Goal: Information Seeking & Learning: Learn about a topic

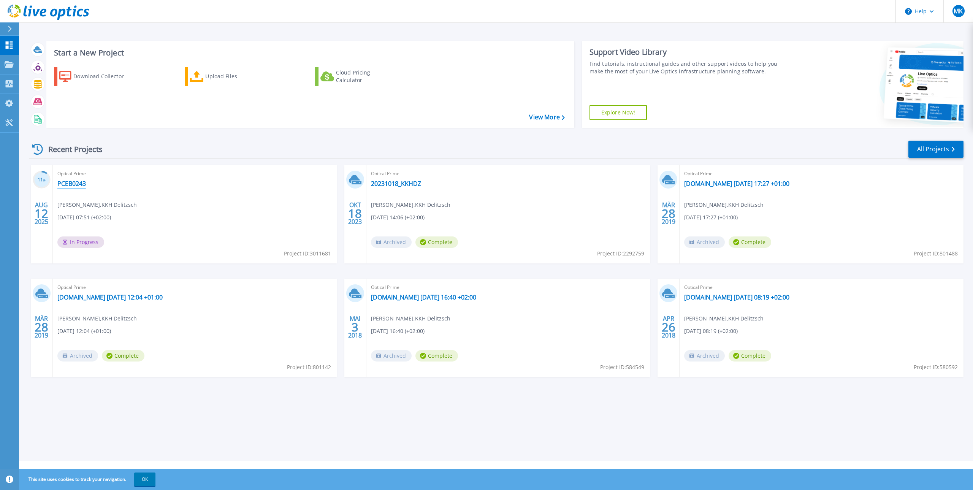
click at [82, 183] on link "PCEB0243" at bounding box center [71, 184] width 29 height 8
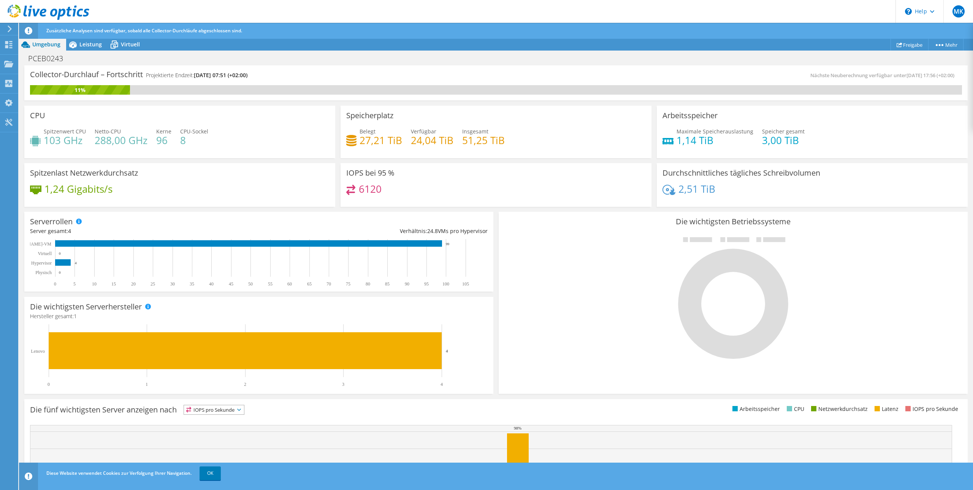
scroll to position [89, 0]
click at [90, 46] on span "Leistung" at bounding box center [90, 44] width 22 height 7
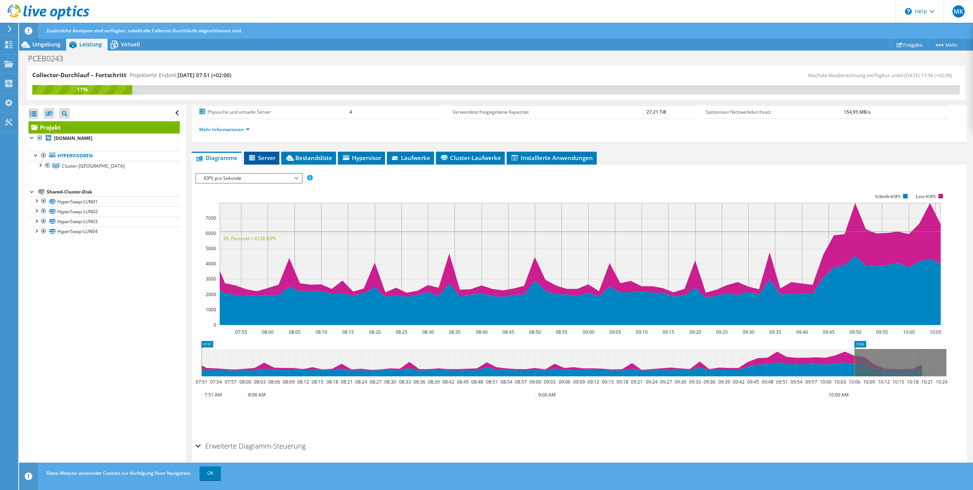
click at [266, 158] on span "Server" at bounding box center [262, 158] width 28 height 8
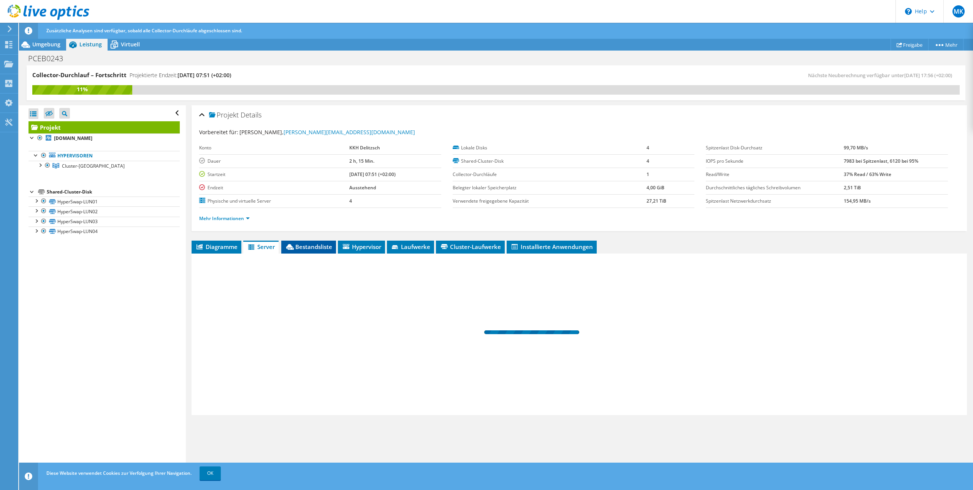
scroll to position [0, 0]
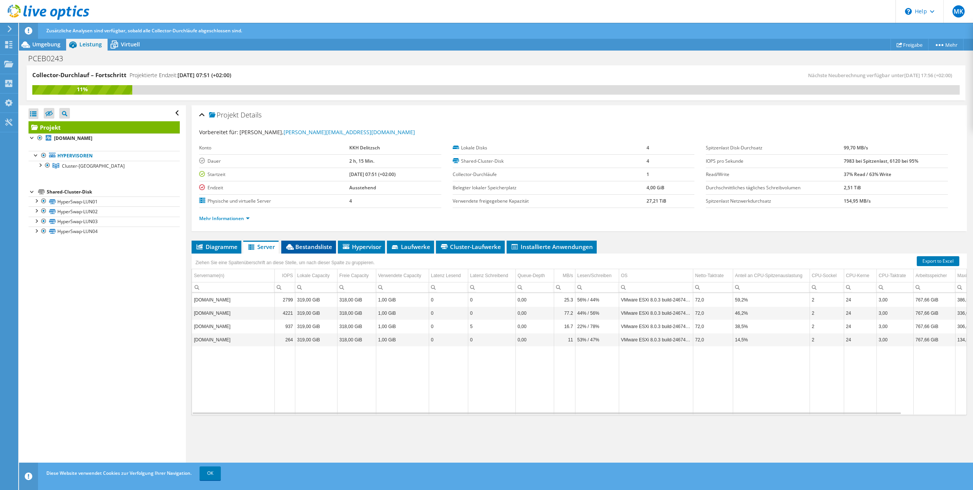
click at [311, 247] on span "Bestandsliste" at bounding box center [308, 247] width 47 height 8
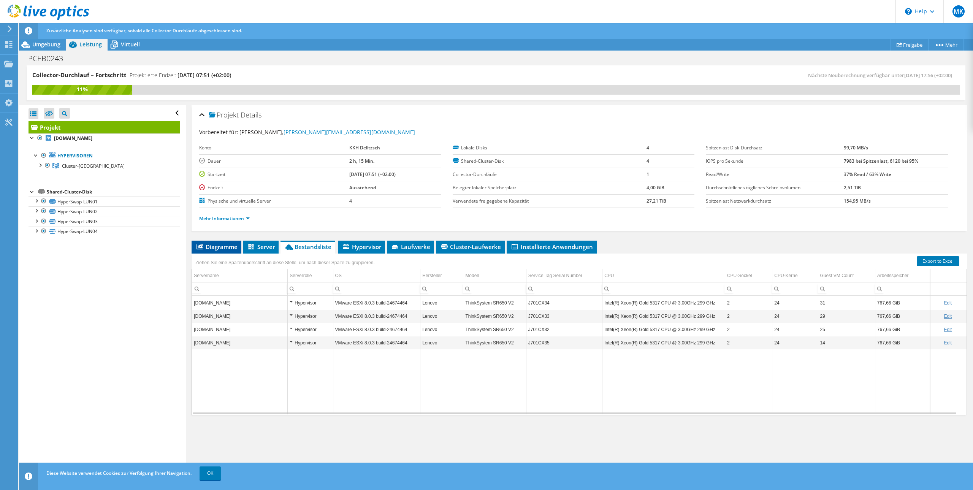
click at [228, 249] on span "Diagramme" at bounding box center [216, 247] width 42 height 8
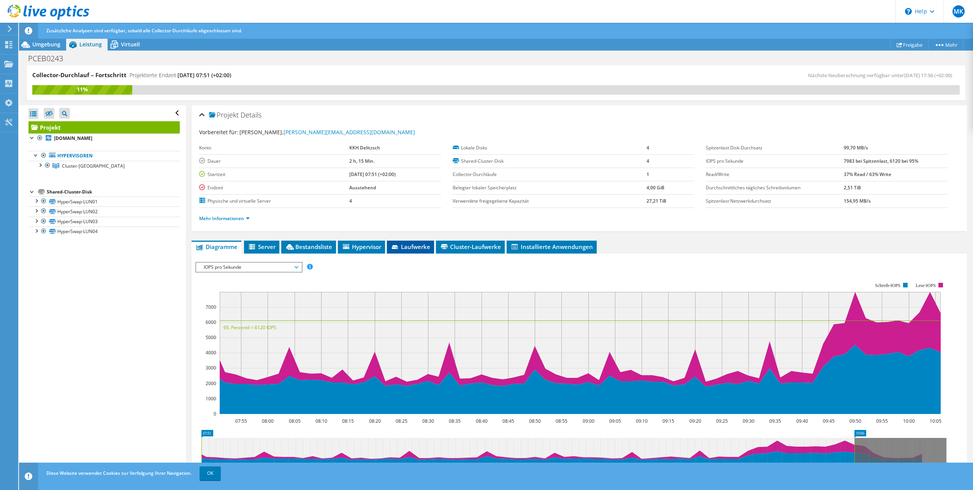
click at [404, 246] on span "Laufwerke" at bounding box center [411, 247] width 40 height 8
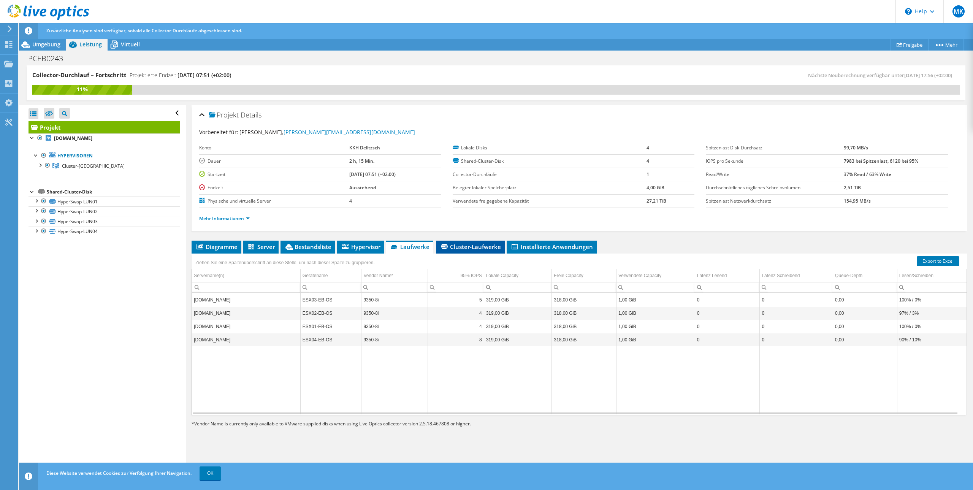
click at [479, 247] on span "Cluster-Laufwerke" at bounding box center [470, 247] width 61 height 8
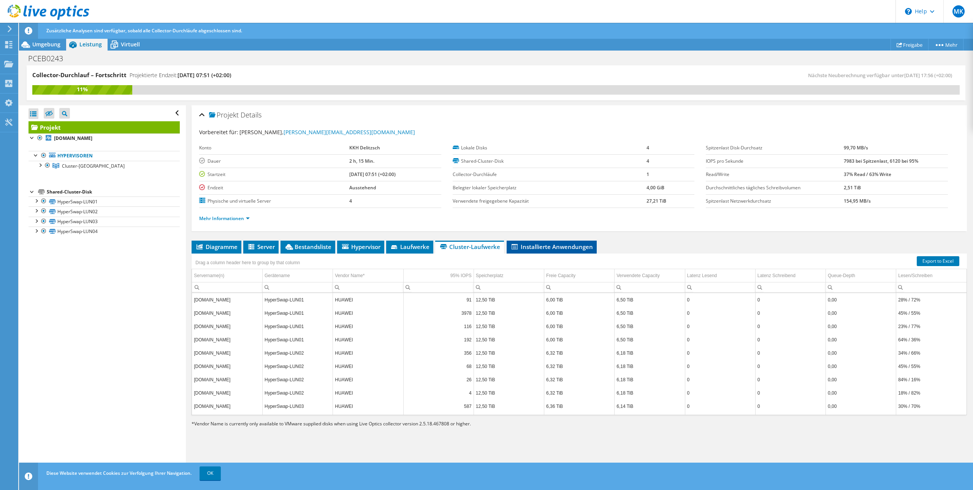
click at [565, 251] on li "Installierte Anwendungen" at bounding box center [552, 247] width 90 height 13
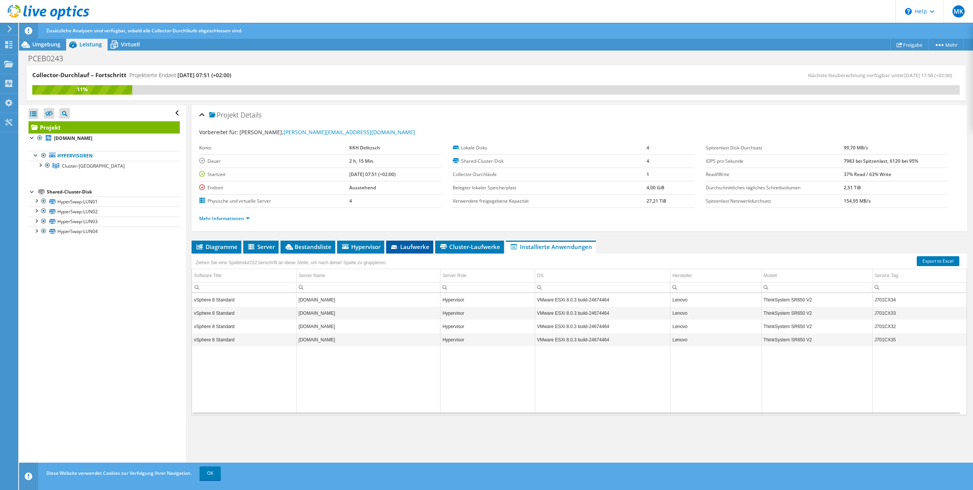
click at [416, 247] on span "Laufwerke" at bounding box center [410, 247] width 40 height 8
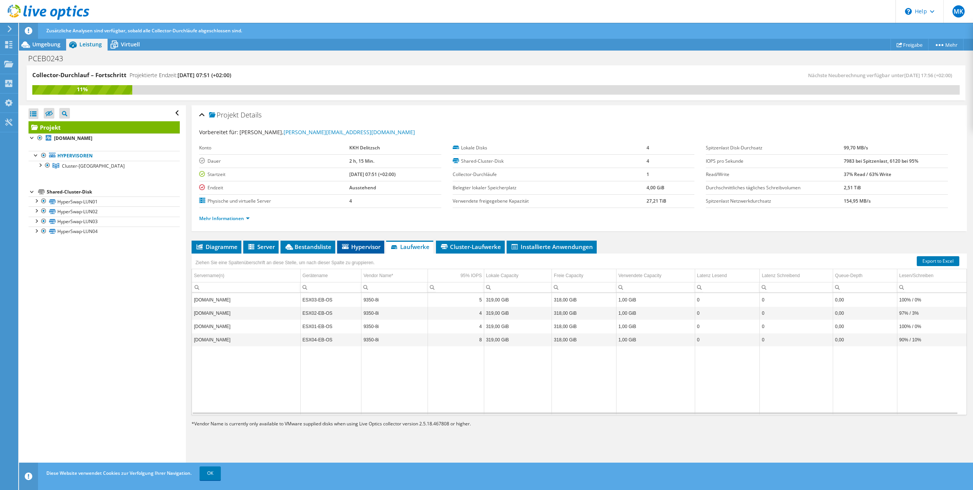
click at [368, 250] on span "Hypervisor" at bounding box center [361, 247] width 40 height 8
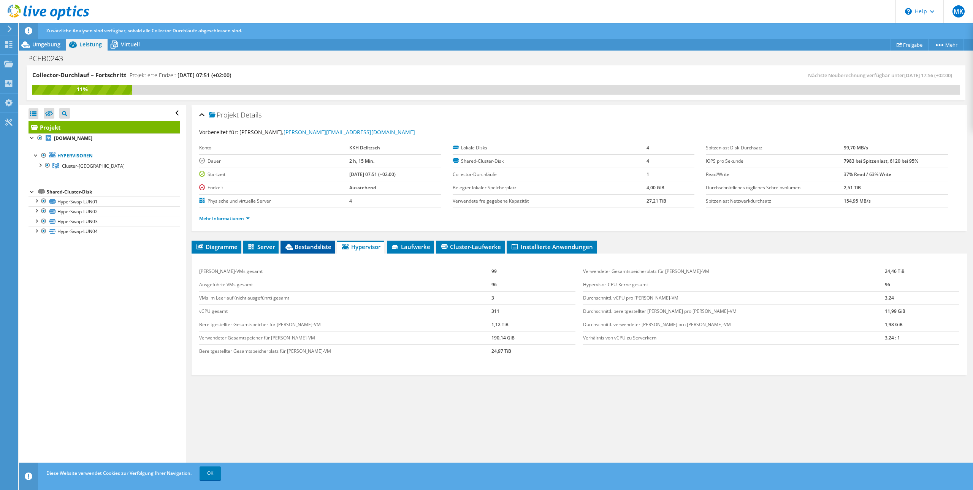
click at [317, 246] on span "Bestandsliste" at bounding box center [307, 247] width 47 height 8
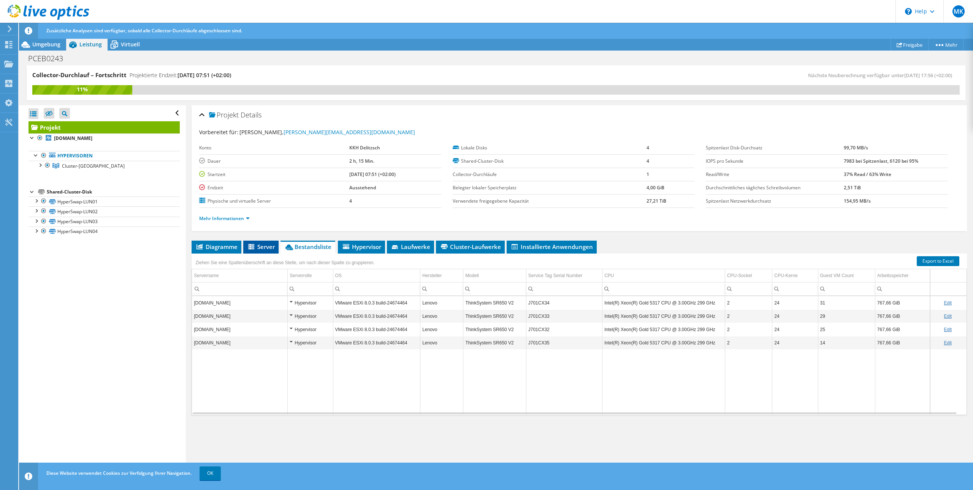
drag, startPoint x: 262, startPoint y: 242, endPoint x: 265, endPoint y: 247, distance: 5.1
click at [262, 244] on li "Server" at bounding box center [260, 247] width 35 height 13
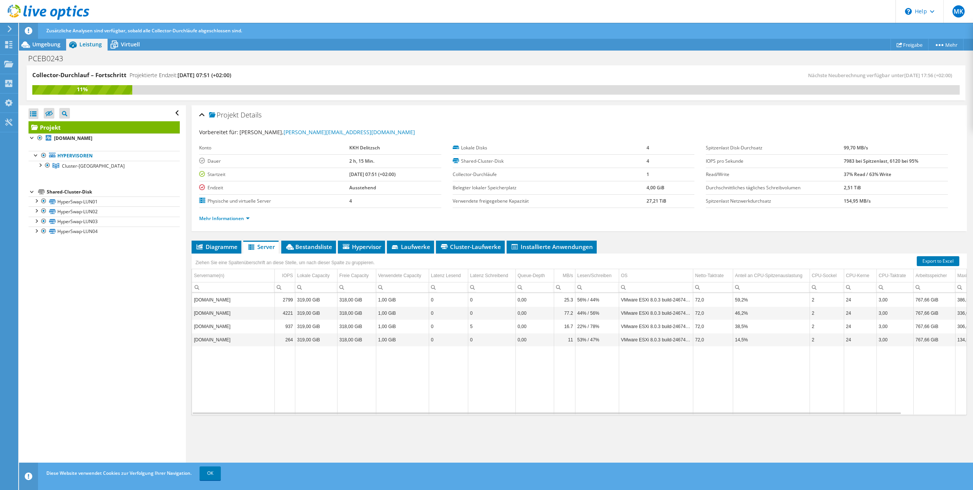
drag, startPoint x: 223, startPoint y: 245, endPoint x: 234, endPoint y: 257, distance: 16.9
click at [225, 247] on span "Diagramme" at bounding box center [216, 247] width 42 height 8
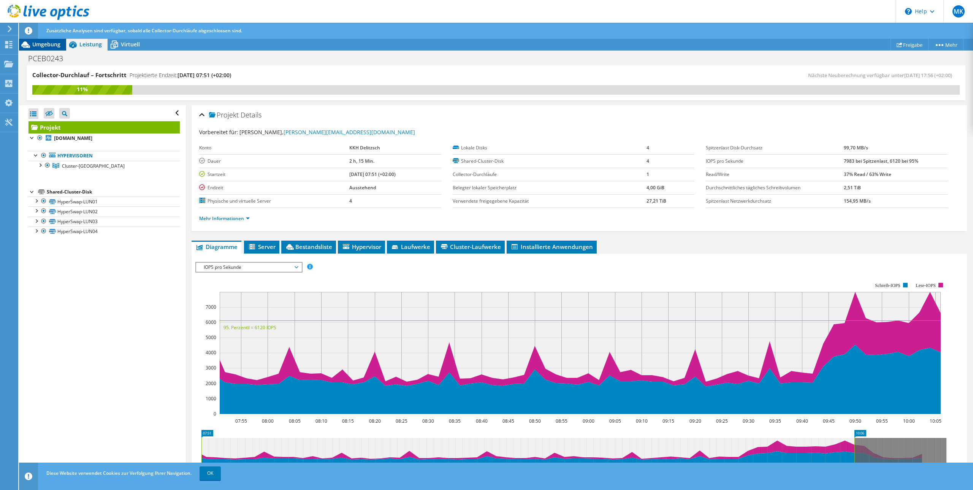
click at [39, 47] on span "Umgebung" at bounding box center [46, 44] width 28 height 7
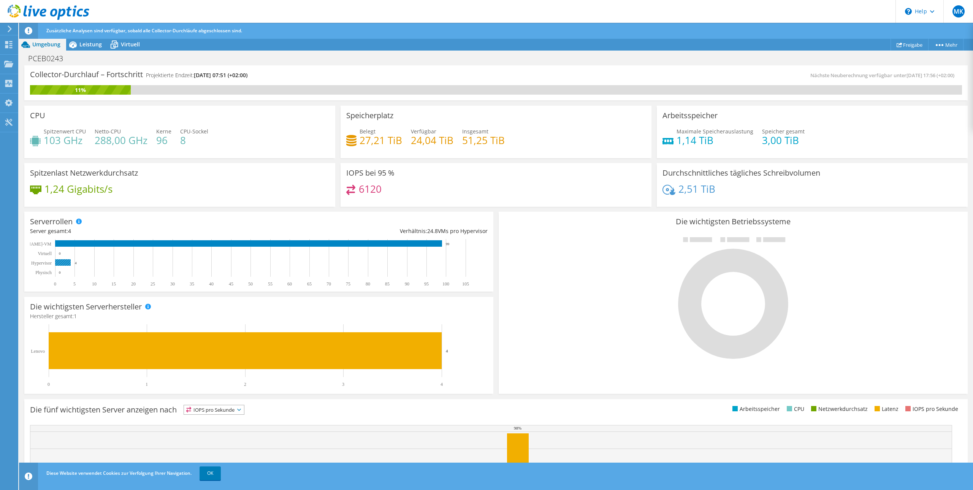
scroll to position [89, 0]
click at [222, 409] on span "IOPS pro Sekunde" at bounding box center [214, 409] width 60 height 9
click at [225, 431] on li "Arbeitsspeicher" at bounding box center [214, 430] width 60 height 11
click at [223, 410] on span "Arbeitsspeicher" at bounding box center [211, 409] width 54 height 9
click at [212, 421] on li "IOPS pro Sekunde" at bounding box center [215, 419] width 63 height 11
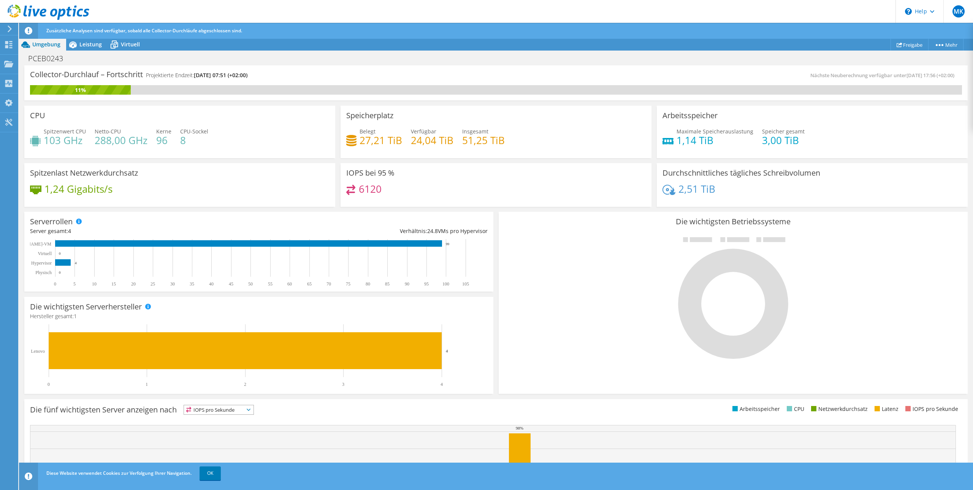
scroll to position [62, 0]
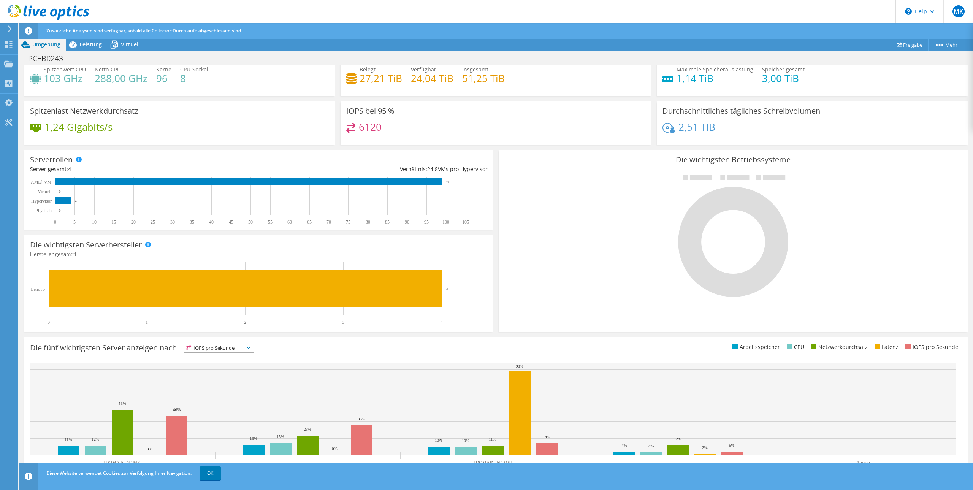
click at [50, 44] on span "Umgebung" at bounding box center [46, 44] width 28 height 7
drag, startPoint x: 76, startPoint y: 43, endPoint x: 347, endPoint y: 257, distance: 344.7
click at [78, 43] on icon at bounding box center [72, 44] width 13 height 13
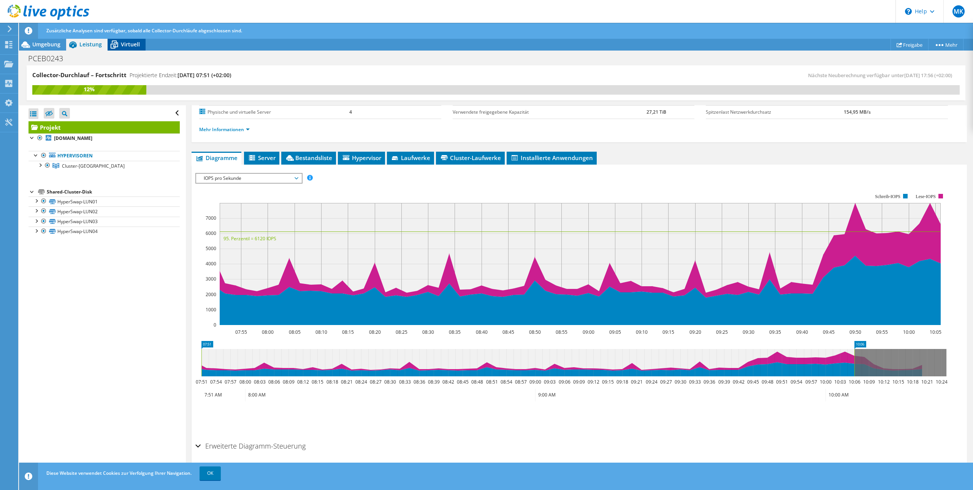
click at [134, 43] on span "Virtuell" at bounding box center [130, 44] width 19 height 7
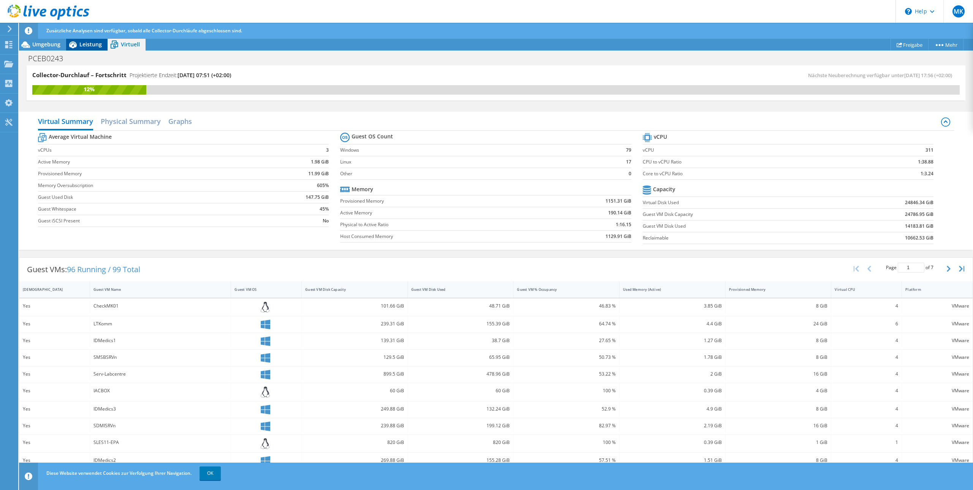
click at [86, 45] on span "Leistung" at bounding box center [90, 44] width 22 height 7
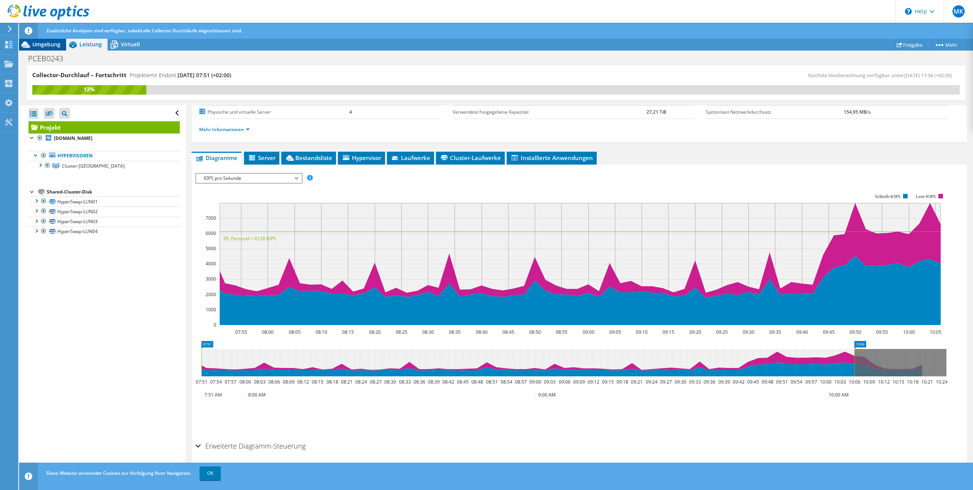
click at [53, 46] on span "Umgebung" at bounding box center [46, 44] width 28 height 7
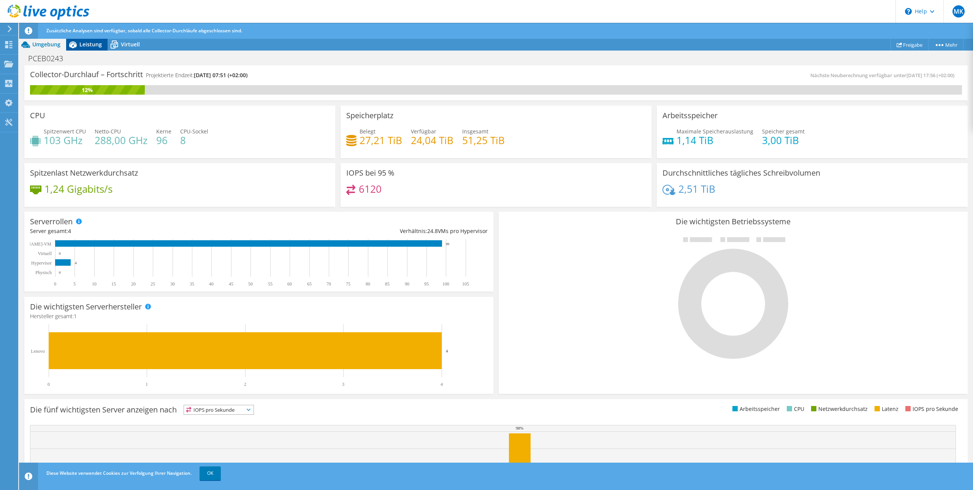
click at [83, 48] on span "Leistung" at bounding box center [90, 44] width 22 height 7
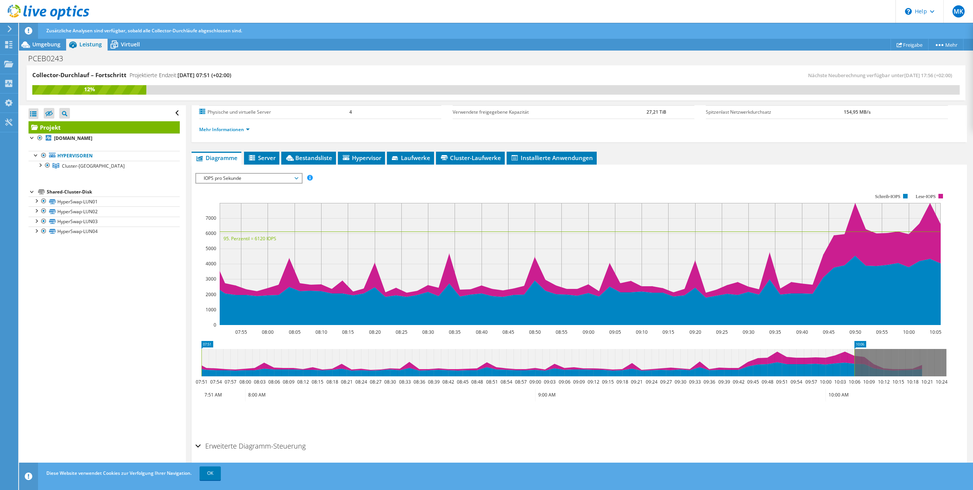
click at [729, 112] on label "Spitzenlast Netzwerkdurchsatz" at bounding box center [775, 112] width 138 height 8
click at [263, 155] on span "Server" at bounding box center [262, 158] width 28 height 8
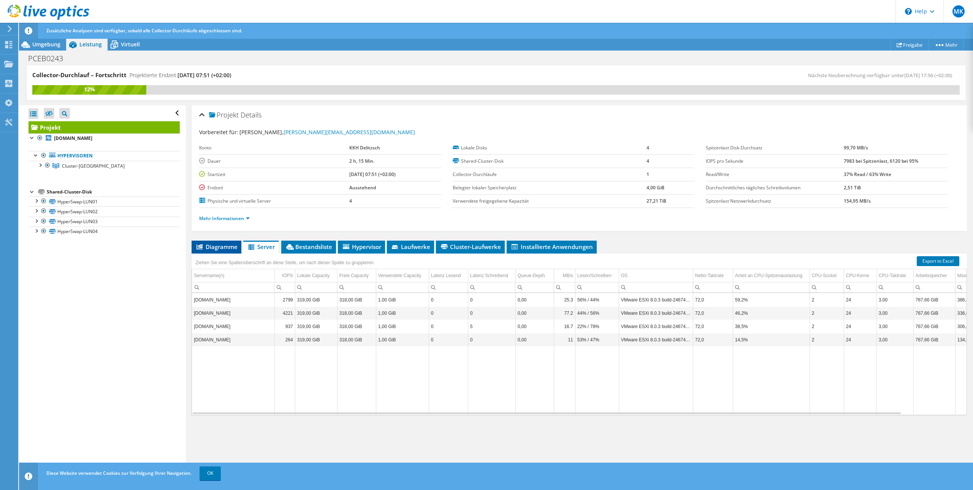
click at [229, 249] on span "Diagramme" at bounding box center [216, 247] width 42 height 8
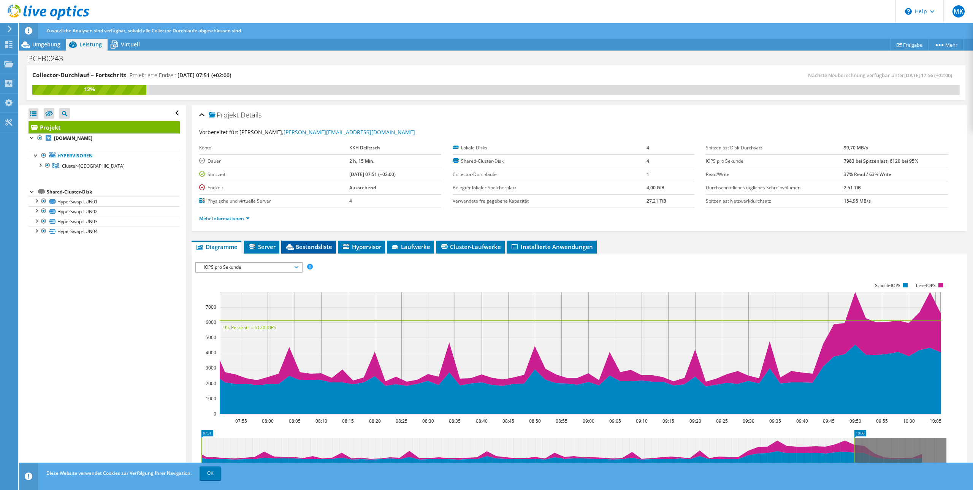
click at [317, 247] on span "Bestandsliste" at bounding box center [308, 247] width 47 height 8
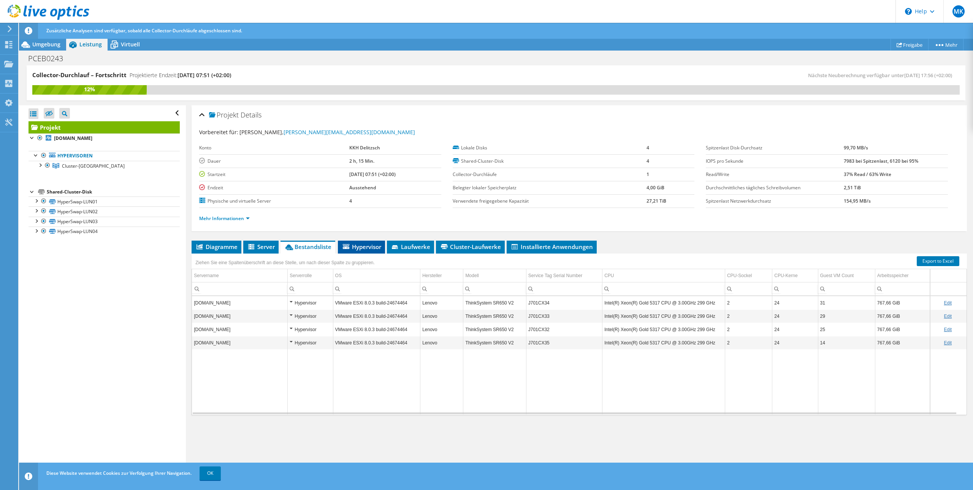
click at [365, 246] on span "Hypervisor" at bounding box center [362, 247] width 40 height 8
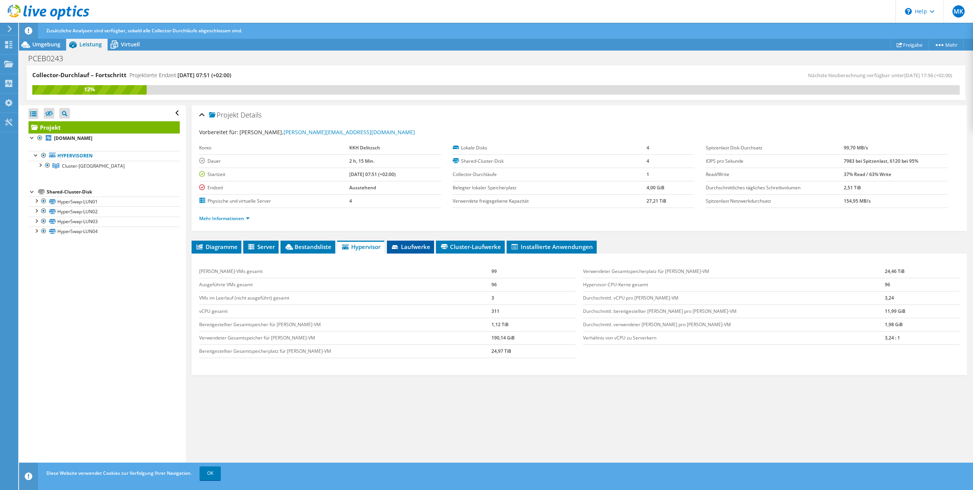
click at [418, 247] on span "Laufwerke" at bounding box center [411, 247] width 40 height 8
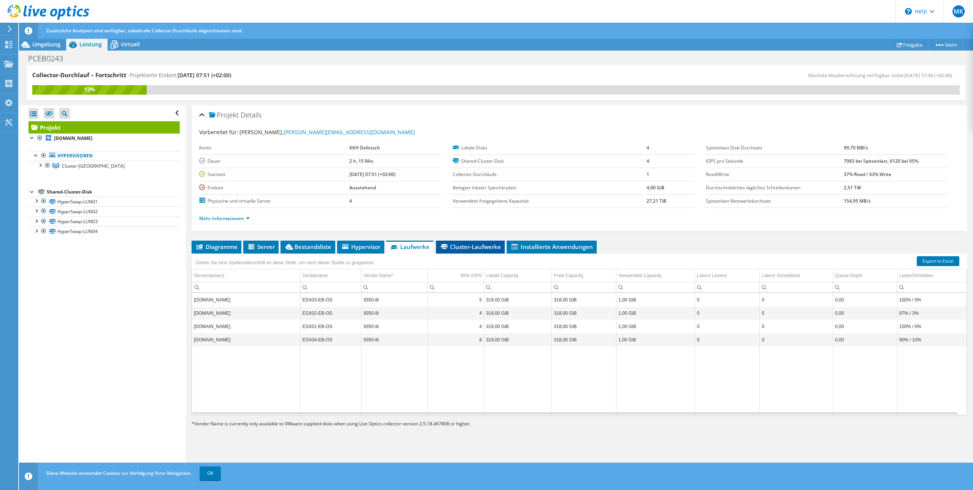
click at [472, 248] on span "Cluster-Laufwerke" at bounding box center [470, 247] width 61 height 8
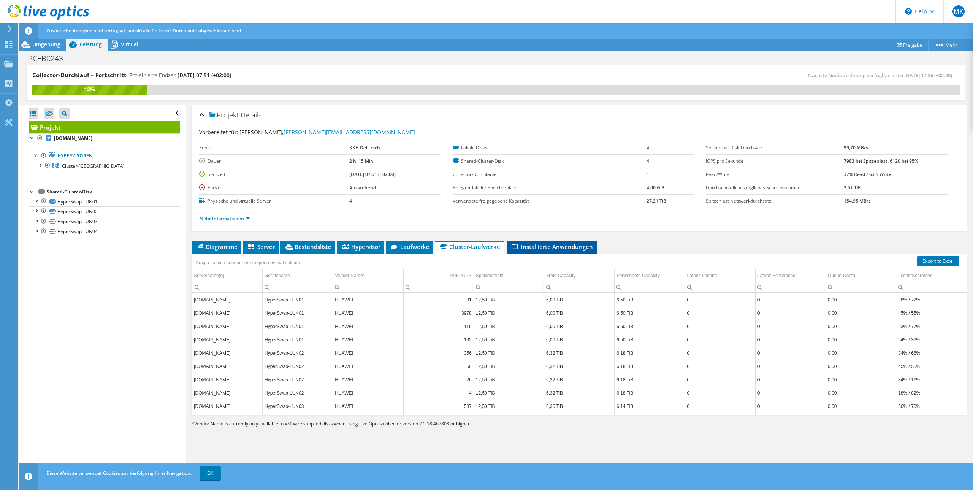
click at [543, 248] on span "Installierte Anwendungen" at bounding box center [551, 247] width 82 height 8
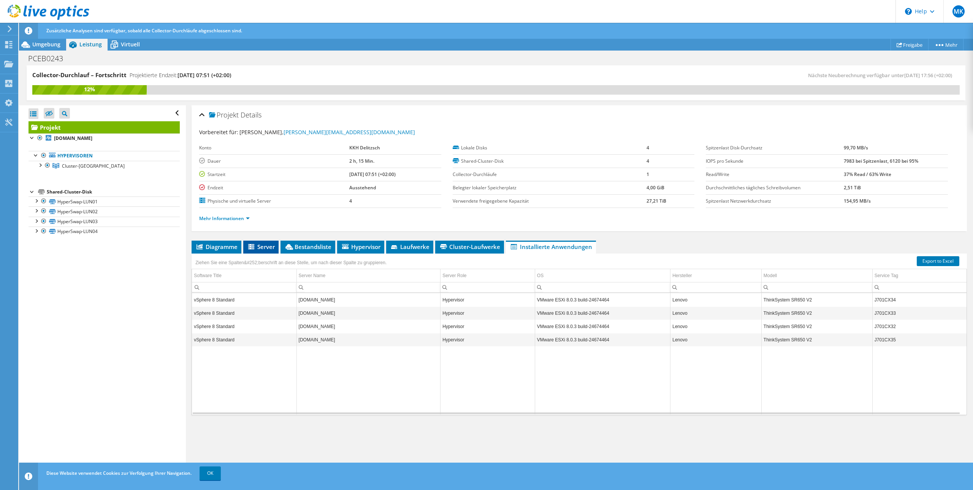
click at [269, 251] on li "Server" at bounding box center [260, 247] width 35 height 13
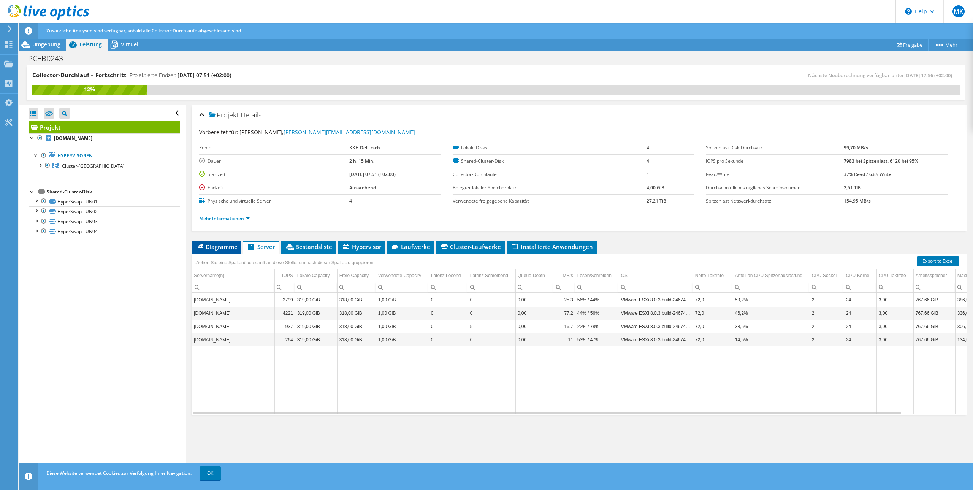
click at [222, 250] on span "Diagramme" at bounding box center [216, 247] width 42 height 8
